Goal: Navigation & Orientation: Go to known website

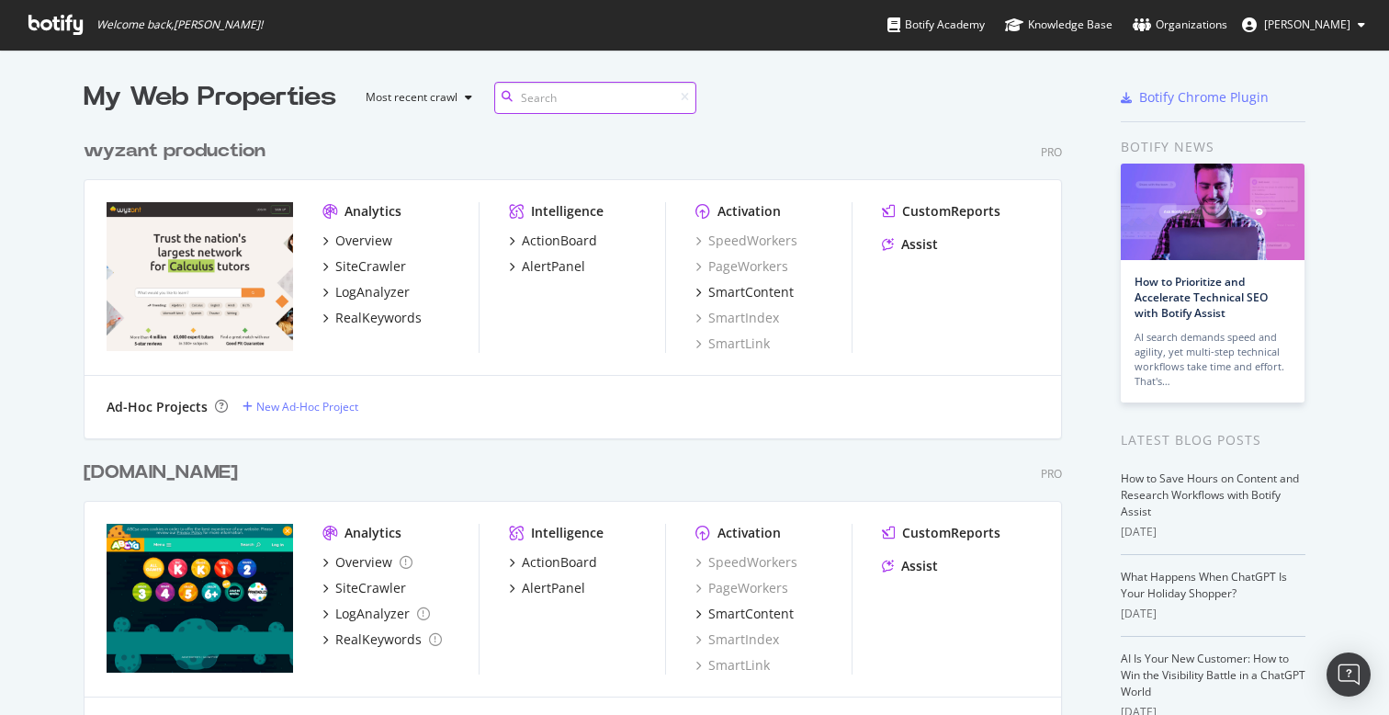
scroll to position [4263, 993]
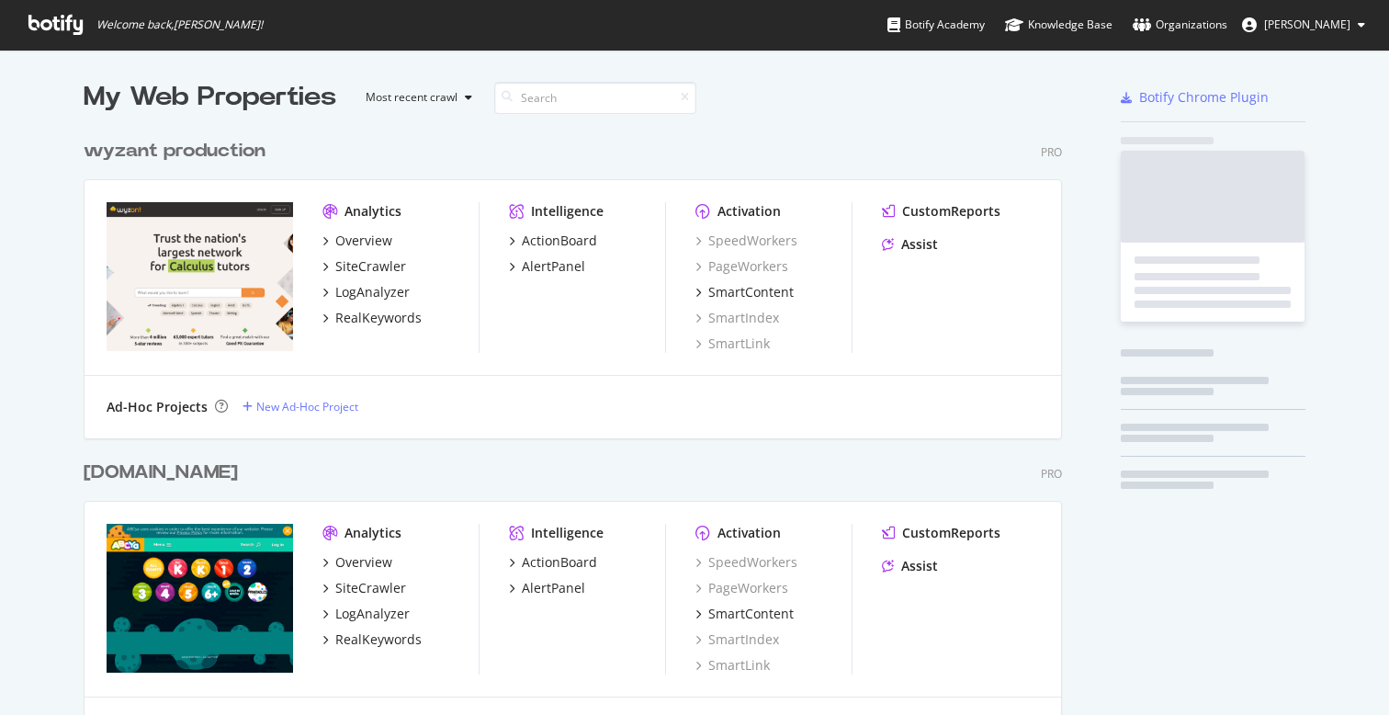
scroll to position [4263, 993]
